Goal: Find specific fact: Find specific fact

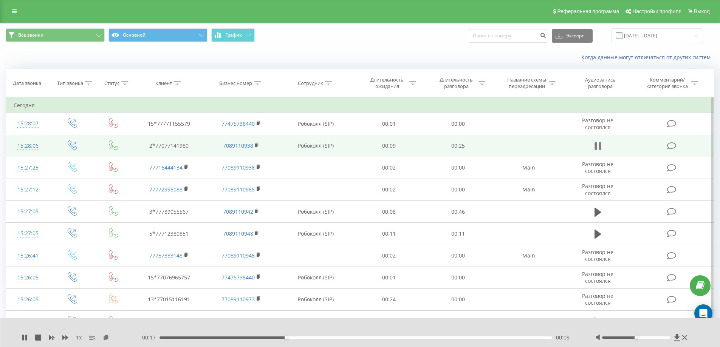
click at [596, 146] on icon at bounding box center [596, 146] width 2 height 8
click at [26, 338] on icon at bounding box center [25, 338] width 6 height 6
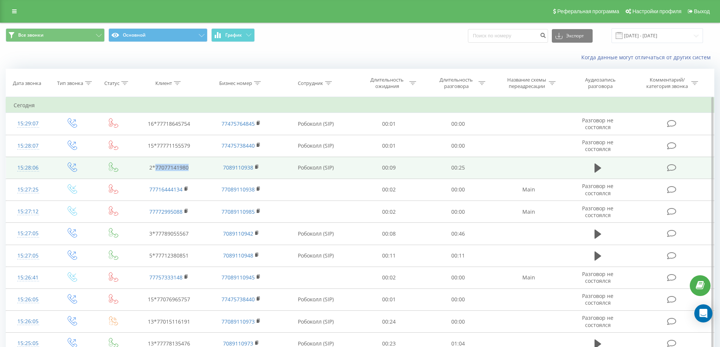
drag, startPoint x: 198, startPoint y: 169, endPoint x: 155, endPoint y: 168, distance: 43.5
click at [155, 168] on td "2*77077141980" at bounding box center [169, 168] width 72 height 22
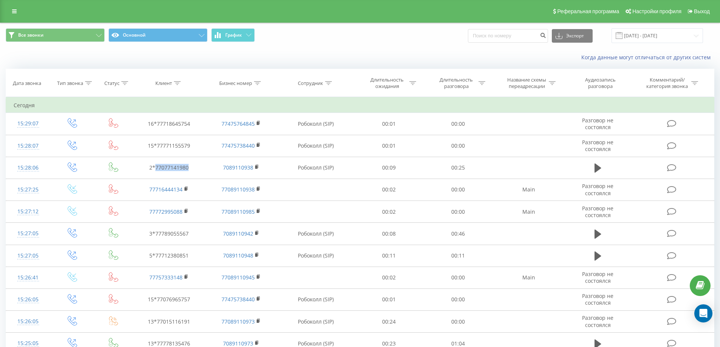
copy td "77077141980"
